Goal: Find contact information: Find contact information

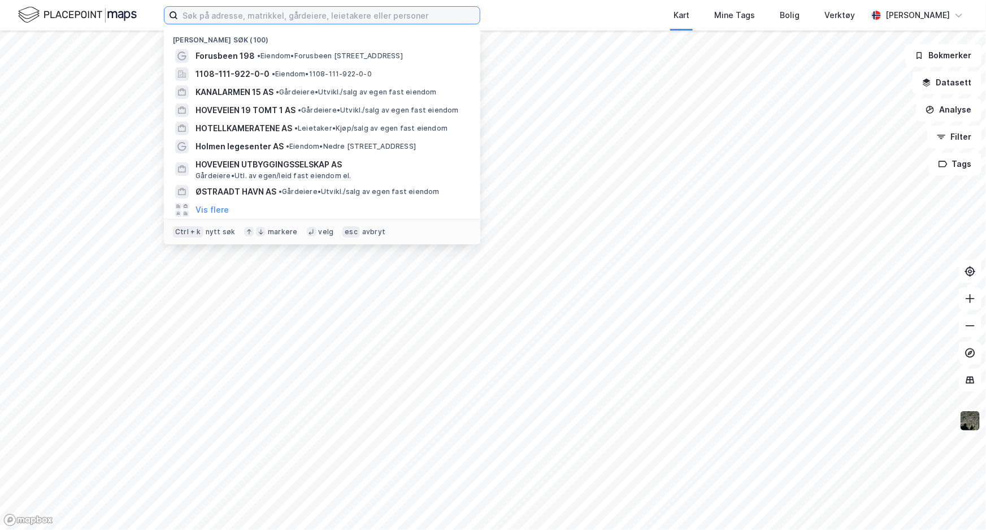
click at [244, 18] on input at bounding box center [329, 15] width 302 height 17
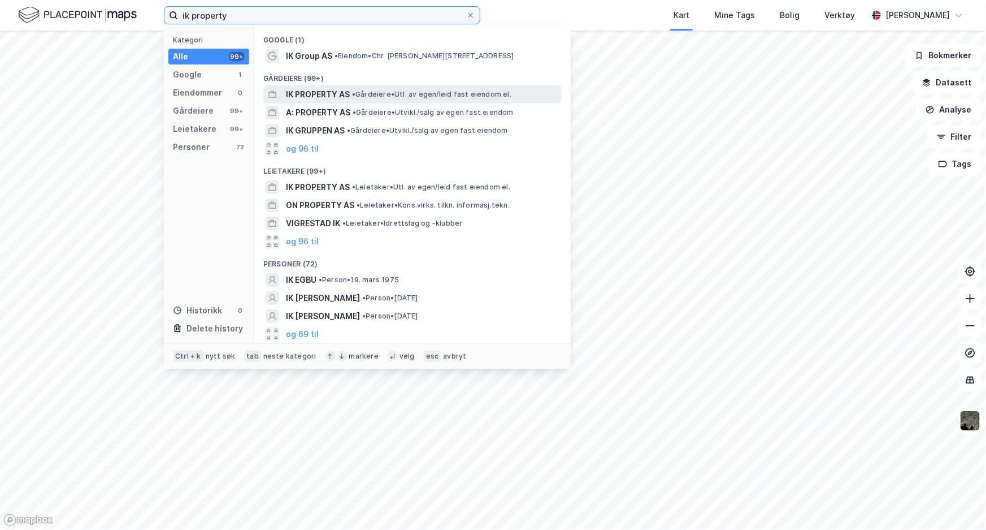
type input "ik property"
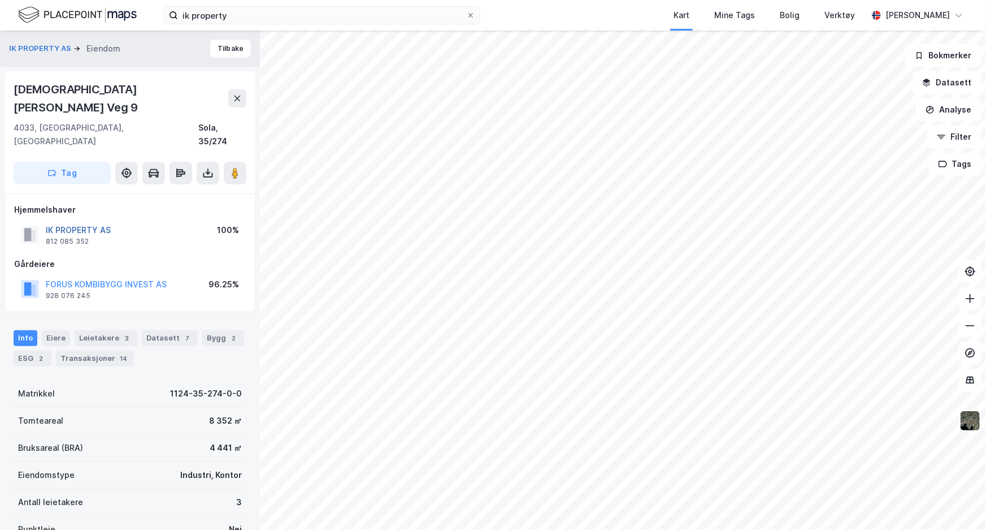
click at [0, 0] on button "IK PROPERTY AS" at bounding box center [0, 0] width 0 height 0
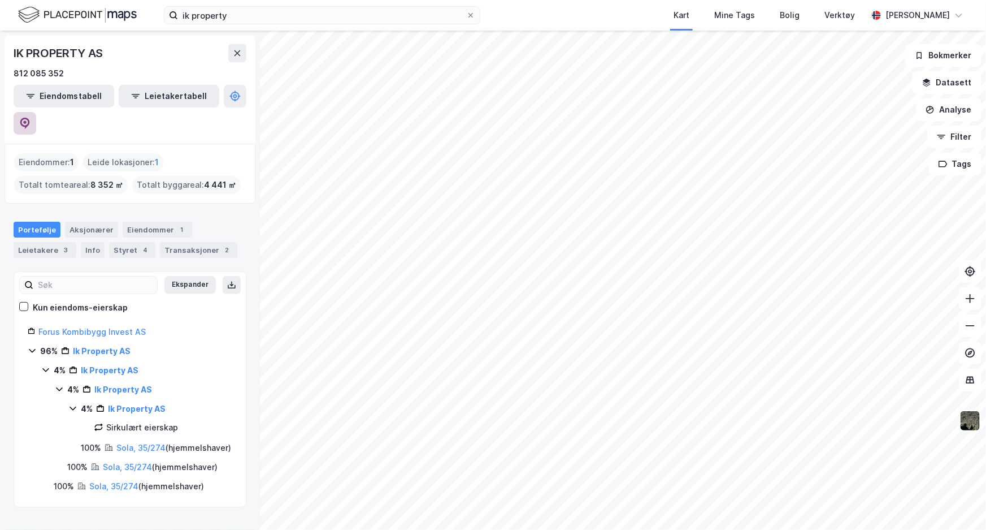
click at [36, 112] on button at bounding box center [25, 123] width 23 height 23
click at [231, 108] on div "IK PROPERTY AS 812 085 352 Eiendomstabell Leietakertabell" at bounding box center [130, 89] width 251 height 109
click at [31, 118] on icon at bounding box center [24, 123] width 11 height 11
